Goal: Task Accomplishment & Management: Manage account settings

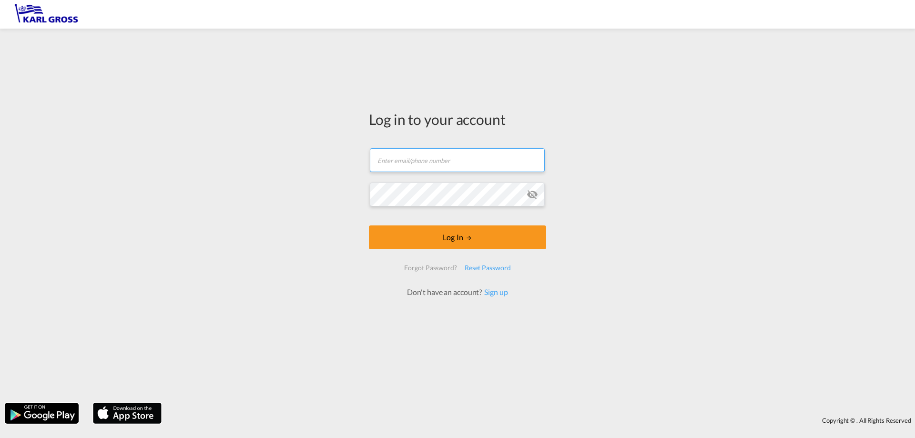
drag, startPoint x: 419, startPoint y: 151, endPoint x: 16, endPoint y: 443, distance: 497.6
click at [16, 438] on html "Log in to your account Email field is required Password field is required Log I…" at bounding box center [457, 219] width 915 height 438
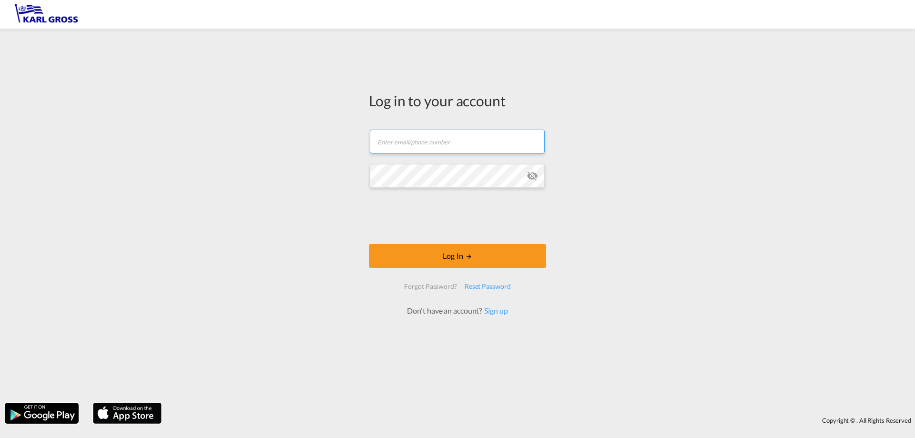
type input "[PERSON_NAME][EMAIL_ADDRESS][DOMAIN_NAME]"
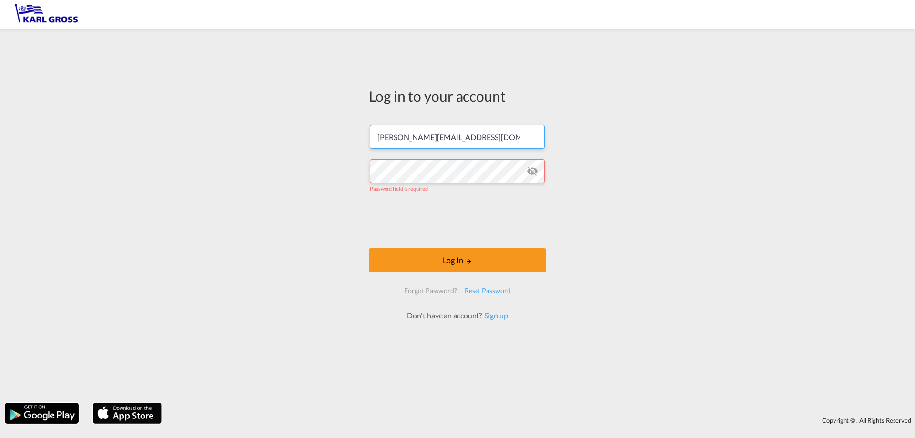
click at [422, 149] on input "[PERSON_NAME][EMAIL_ADDRESS][DOMAIN_NAME]" at bounding box center [457, 137] width 175 height 24
click at [421, 152] on form "[PERSON_NAME][EMAIL_ADDRESS][DOMAIN_NAME] Password field is required Log In For…" at bounding box center [457, 217] width 177 height 205
click at [421, 151] on form "[PERSON_NAME][EMAIL_ADDRESS][DOMAIN_NAME] Password field is required Log In For…" at bounding box center [457, 217] width 177 height 205
click at [419, 135] on input "[PERSON_NAME][EMAIL_ADDRESS][DOMAIN_NAME]" at bounding box center [457, 137] width 175 height 24
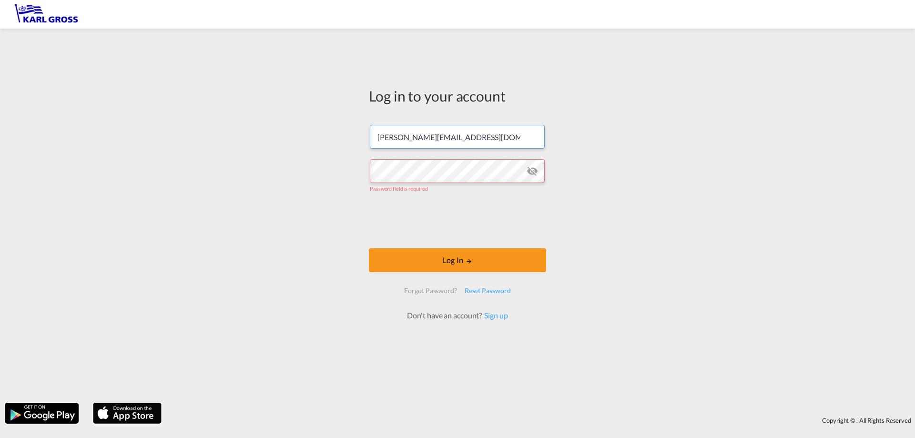
click at [419, 135] on input "[PERSON_NAME][EMAIL_ADDRESS][DOMAIN_NAME]" at bounding box center [457, 137] width 175 height 24
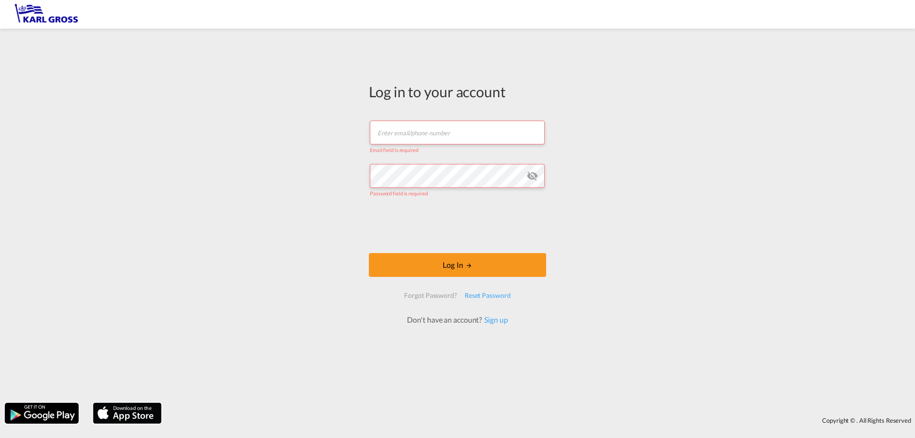
click at [443, 117] on form "Email field is required Password field is required Log In Forgot Password? Rese…" at bounding box center [457, 218] width 177 height 215
click at [443, 131] on input "text" at bounding box center [457, 133] width 175 height 24
type input "[PERSON_NAME][EMAIL_ADDRESS][DOMAIN_NAME]"
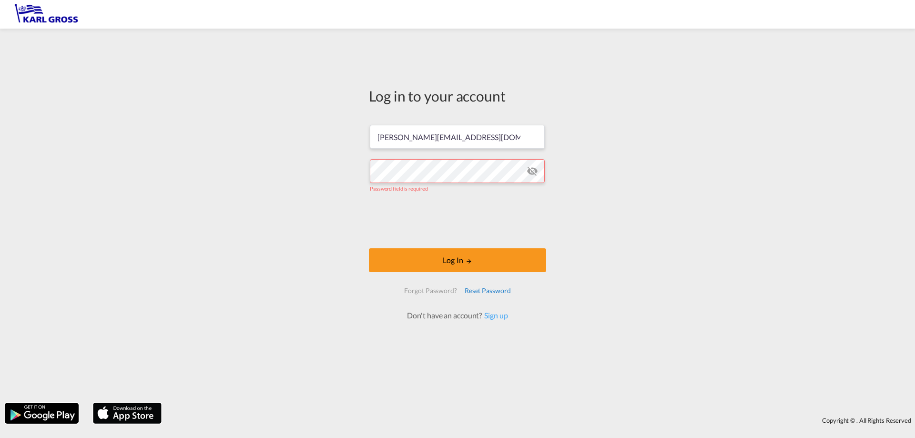
click at [488, 288] on div "Reset Password" at bounding box center [488, 290] width 54 height 17
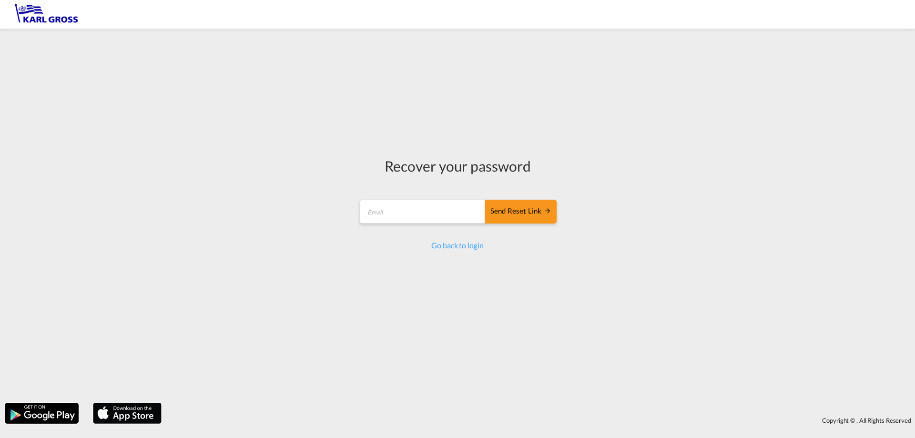
click at [441, 251] on div "Go back to login" at bounding box center [457, 245] width 198 height 10
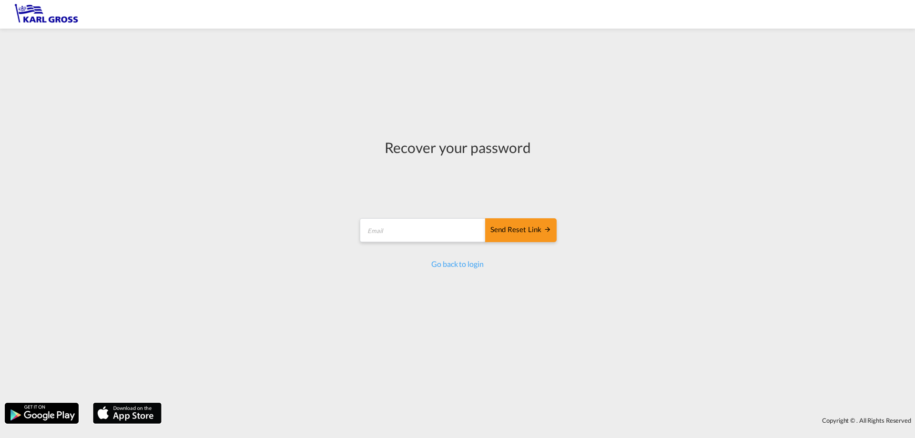
click at [441, 248] on form "Send reset link Email field is required Send reset link" at bounding box center [457, 231] width 198 height 45
click at [451, 262] on link "Go back to login" at bounding box center [457, 263] width 52 height 9
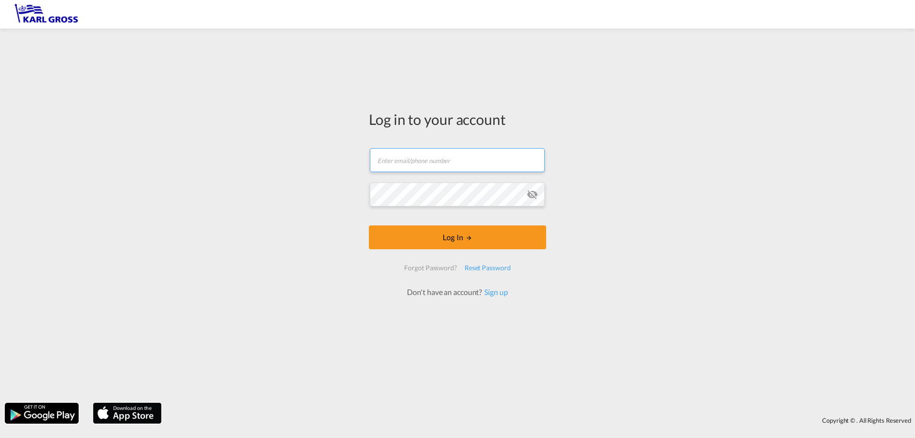
click at [436, 162] on input "text" at bounding box center [457, 160] width 175 height 24
type input "[PERSON_NAME][EMAIL_ADDRESS][DOMAIN_NAME]"
